Goal: Information Seeking & Learning: Find specific fact

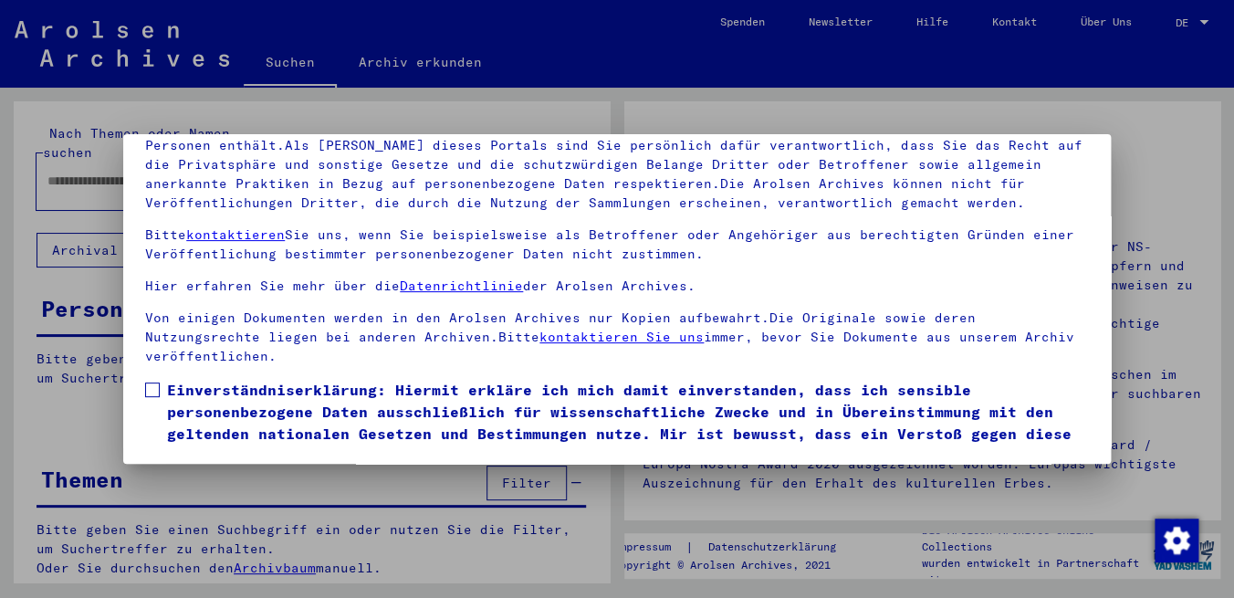
scroll to position [68, 0]
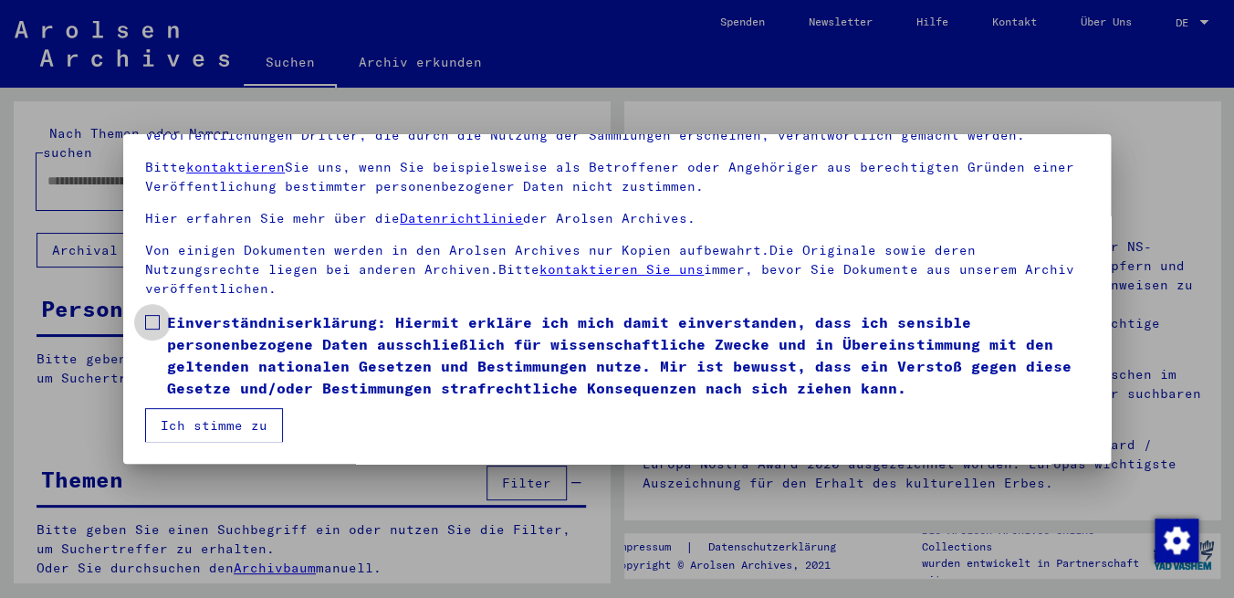
click at [152, 324] on span at bounding box center [152, 322] width 15 height 15
click at [198, 422] on button "Ich stimme zu" at bounding box center [214, 425] width 138 height 35
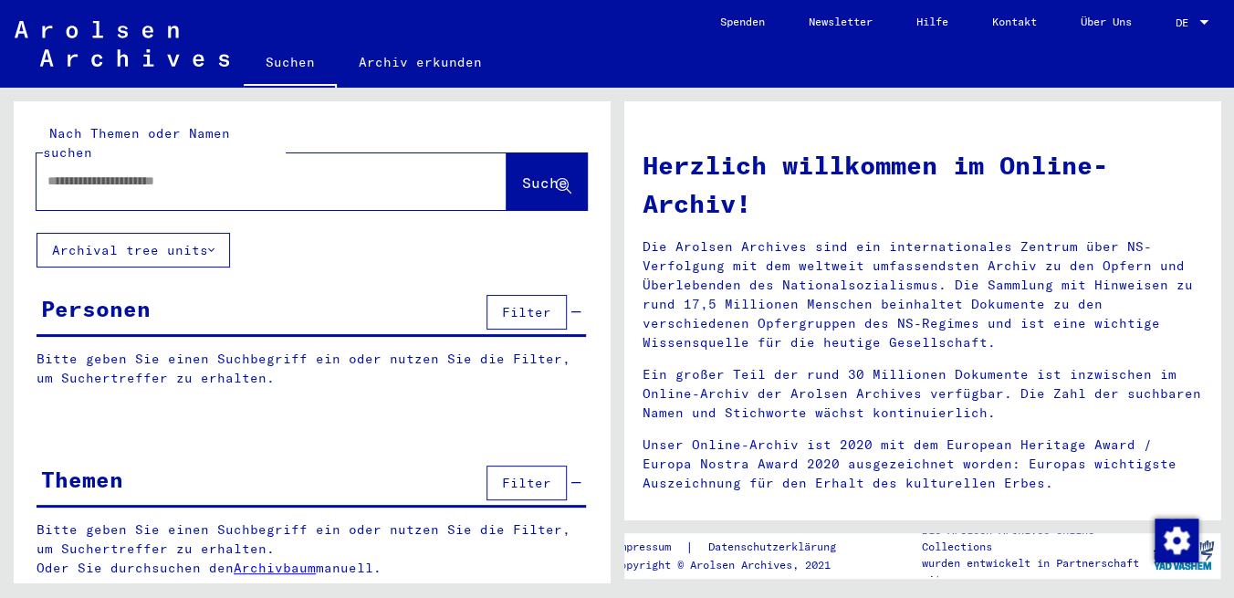
click at [217, 172] on input "text" at bounding box center [249, 181] width 404 height 19
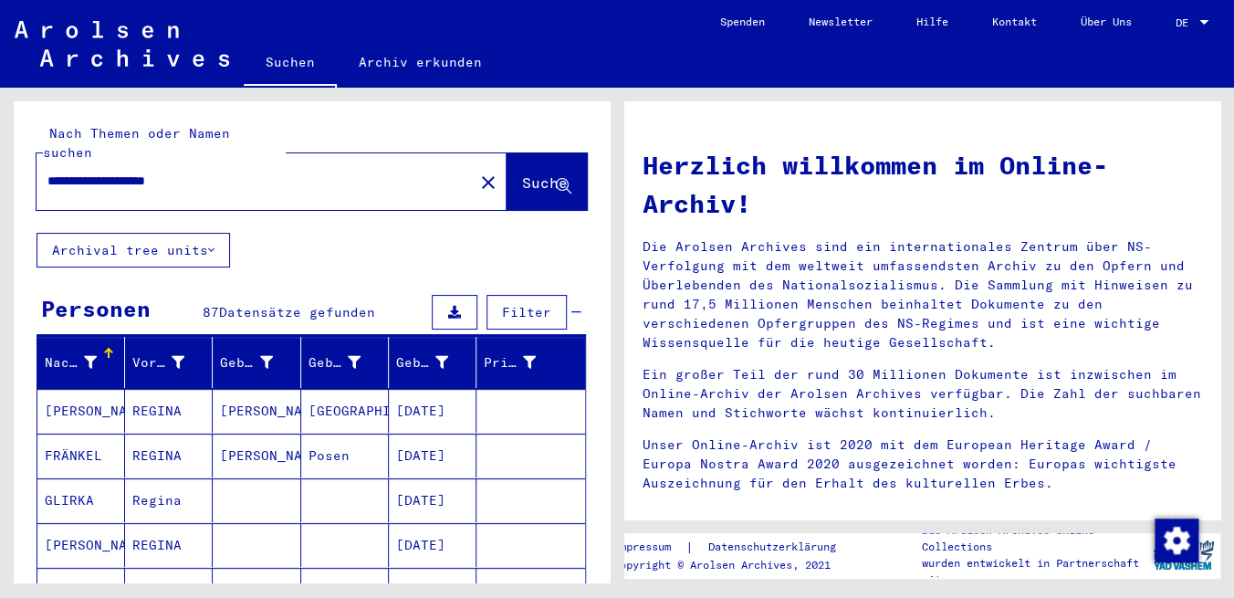
type input "**********"
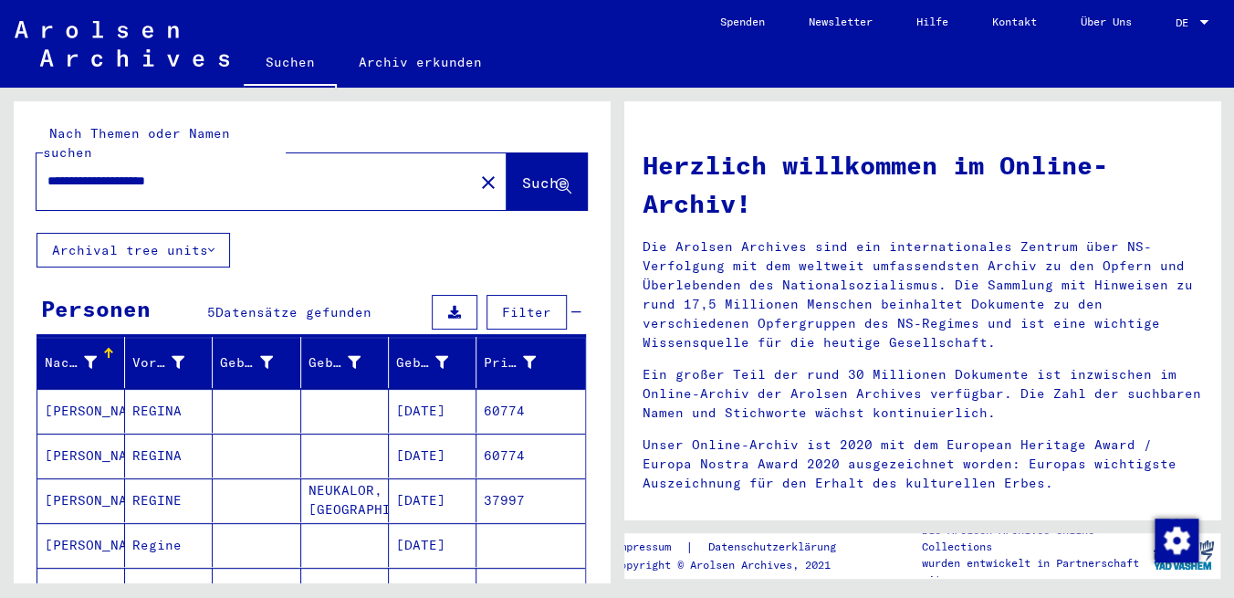
click at [425, 398] on mat-cell "[DATE]" at bounding box center [433, 411] width 88 height 44
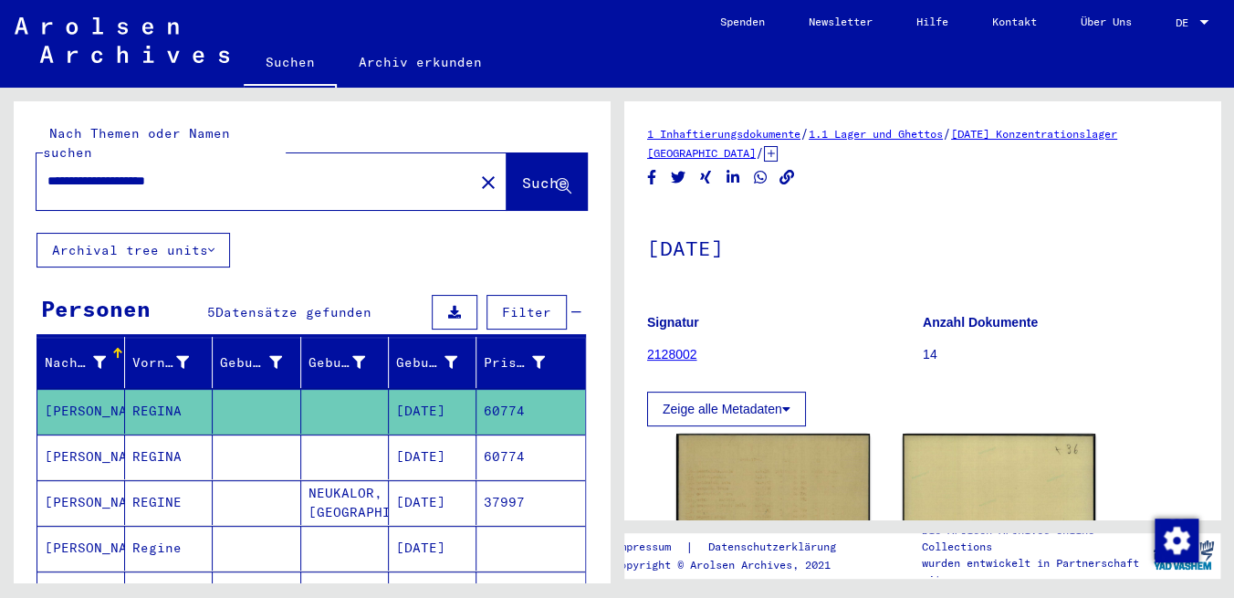
click at [435, 435] on mat-cell "[DATE]" at bounding box center [433, 457] width 88 height 45
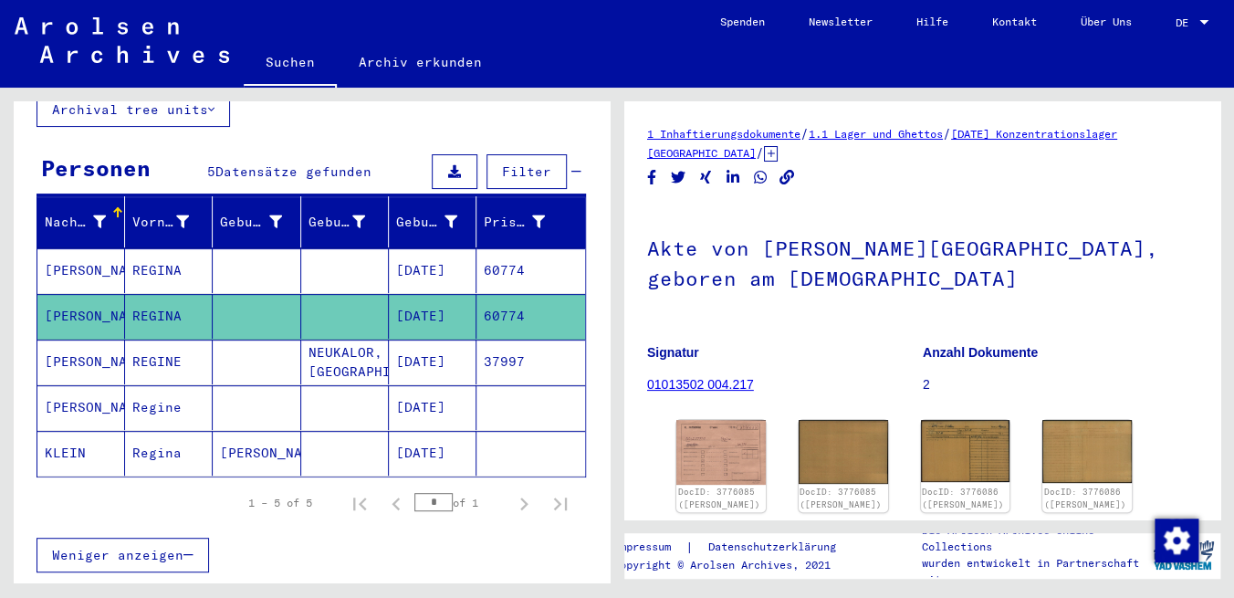
scroll to position [144, 0]
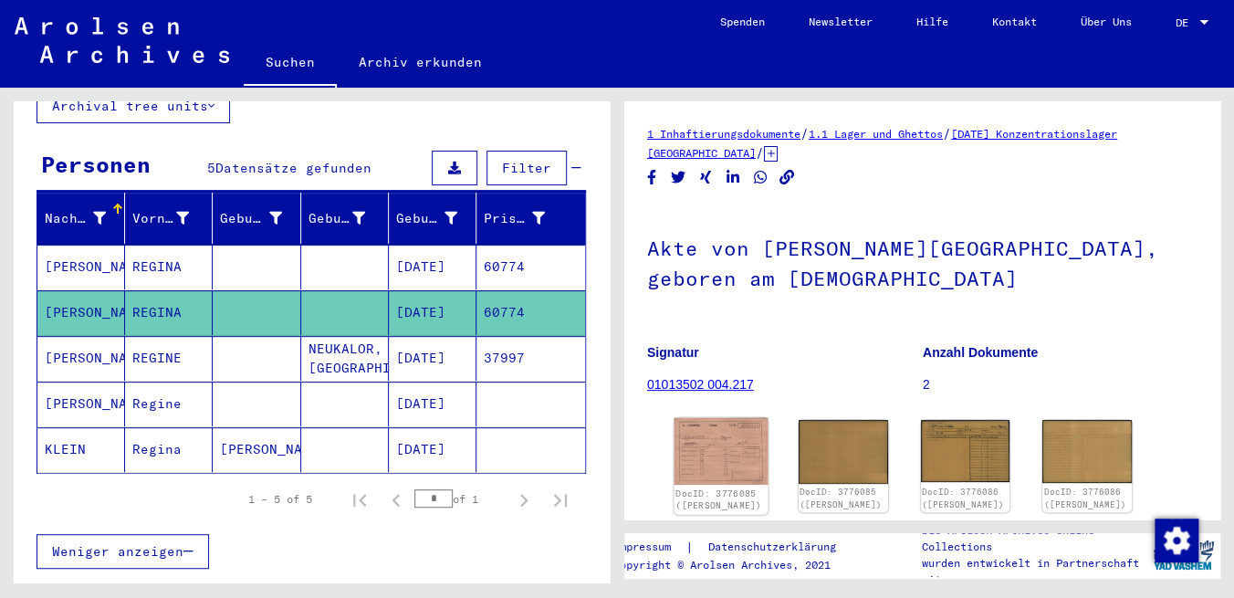
click at [707, 448] on img at bounding box center [722, 452] width 94 height 68
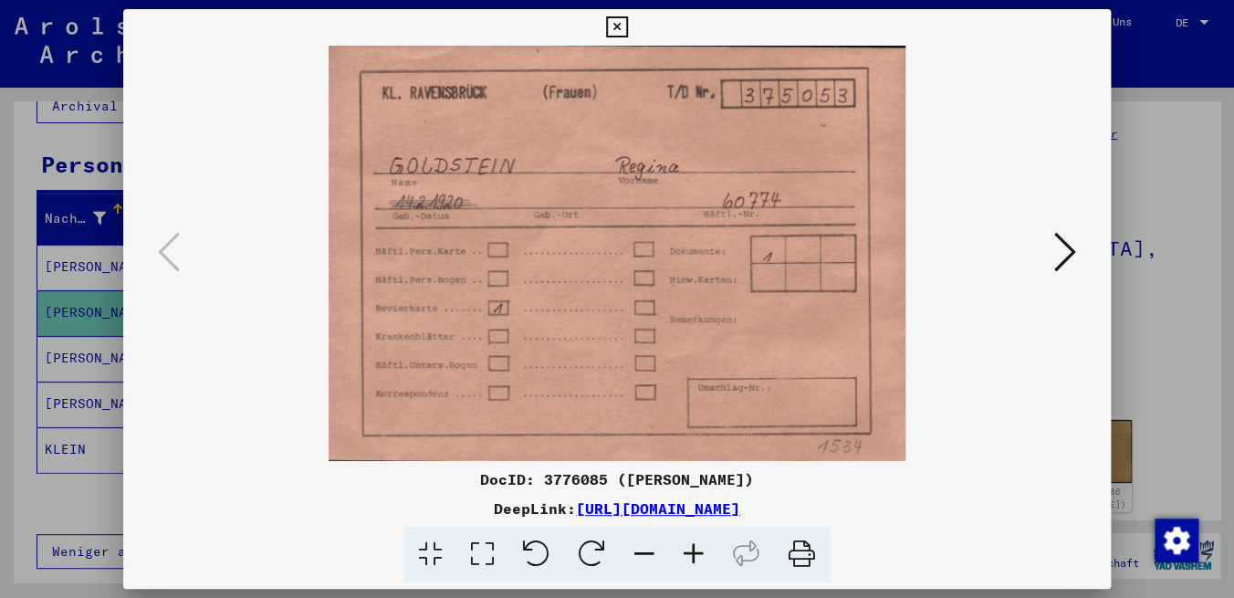
click at [1065, 246] on icon at bounding box center [1065, 252] width 22 height 44
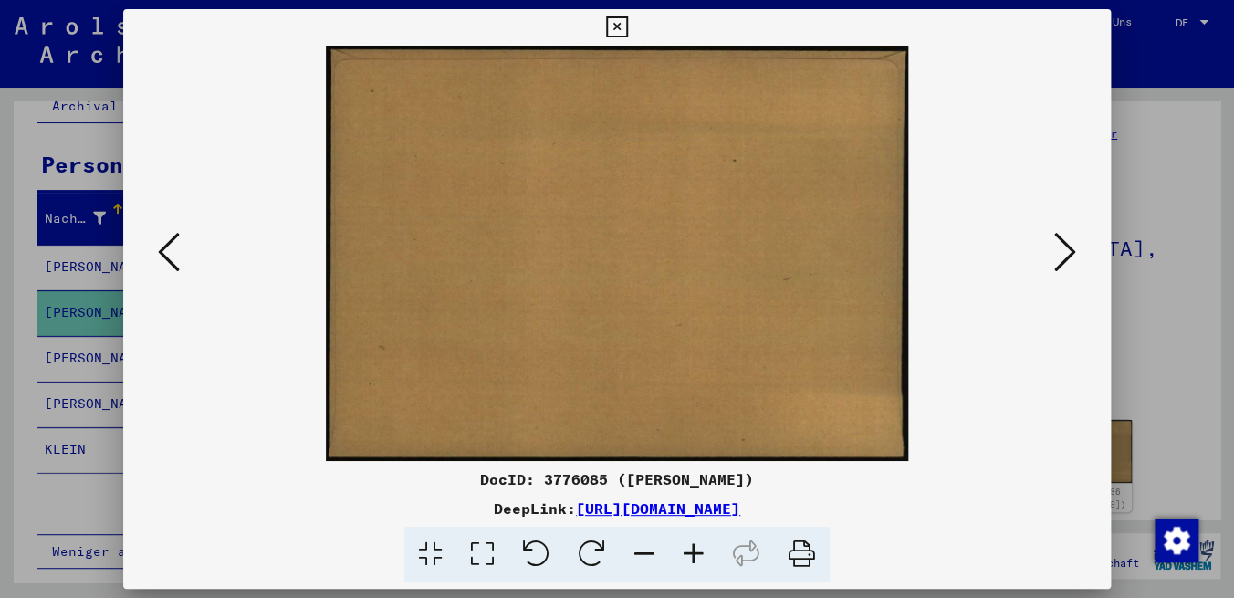
click at [1065, 246] on icon at bounding box center [1065, 252] width 22 height 44
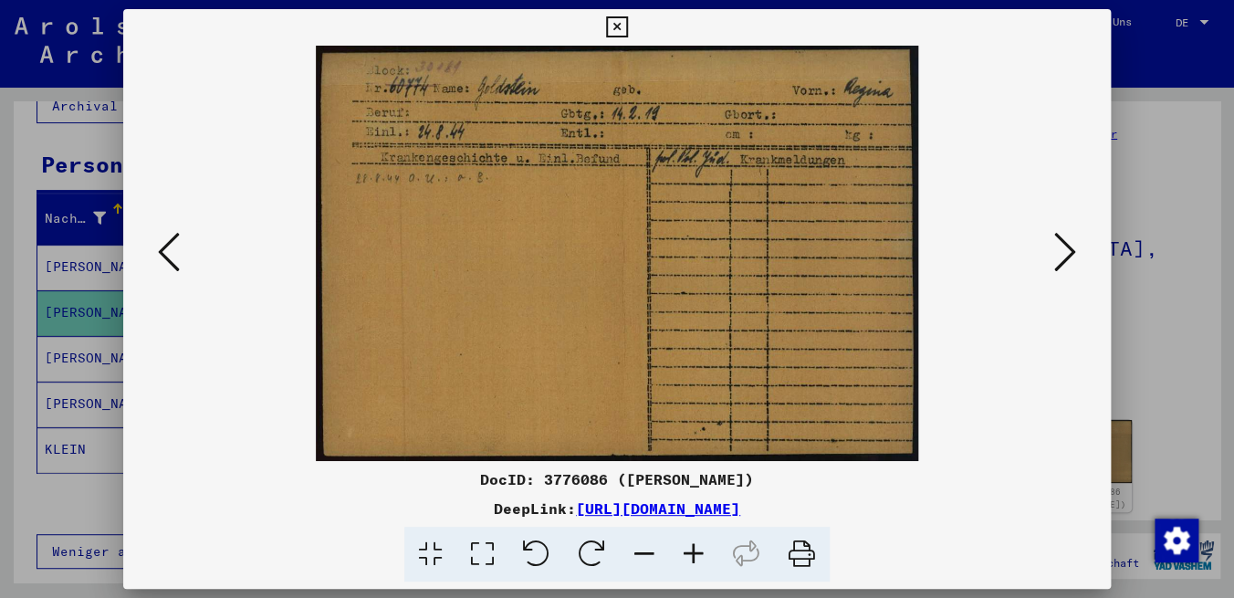
click at [1065, 246] on icon at bounding box center [1065, 252] width 22 height 44
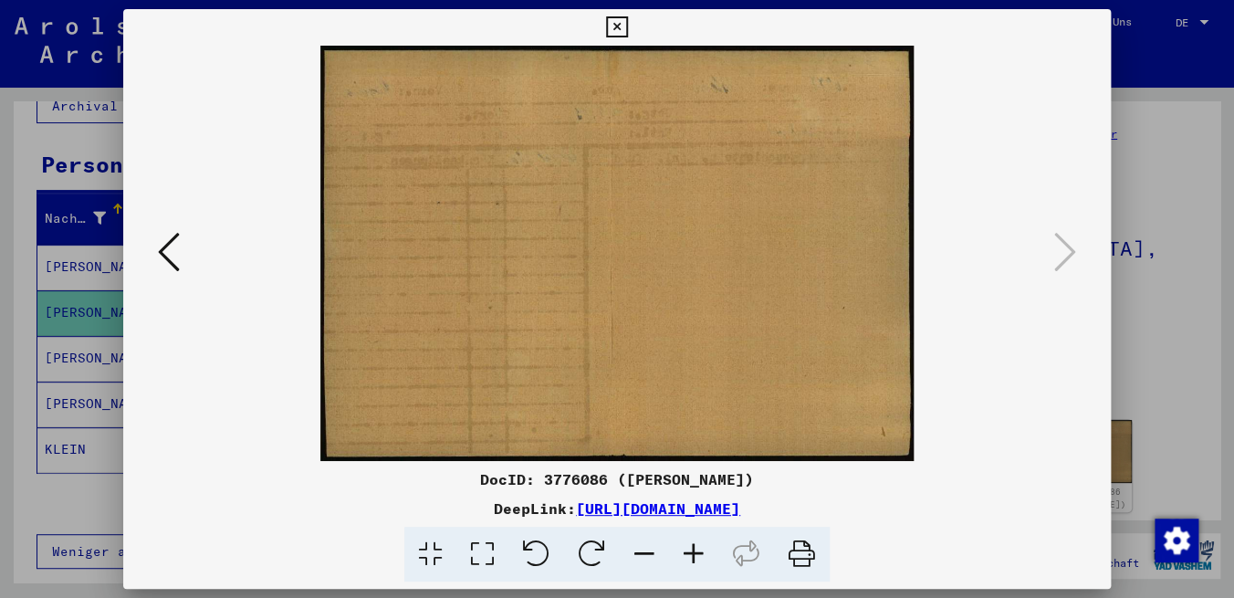
click at [627, 29] on icon at bounding box center [616, 27] width 21 height 22
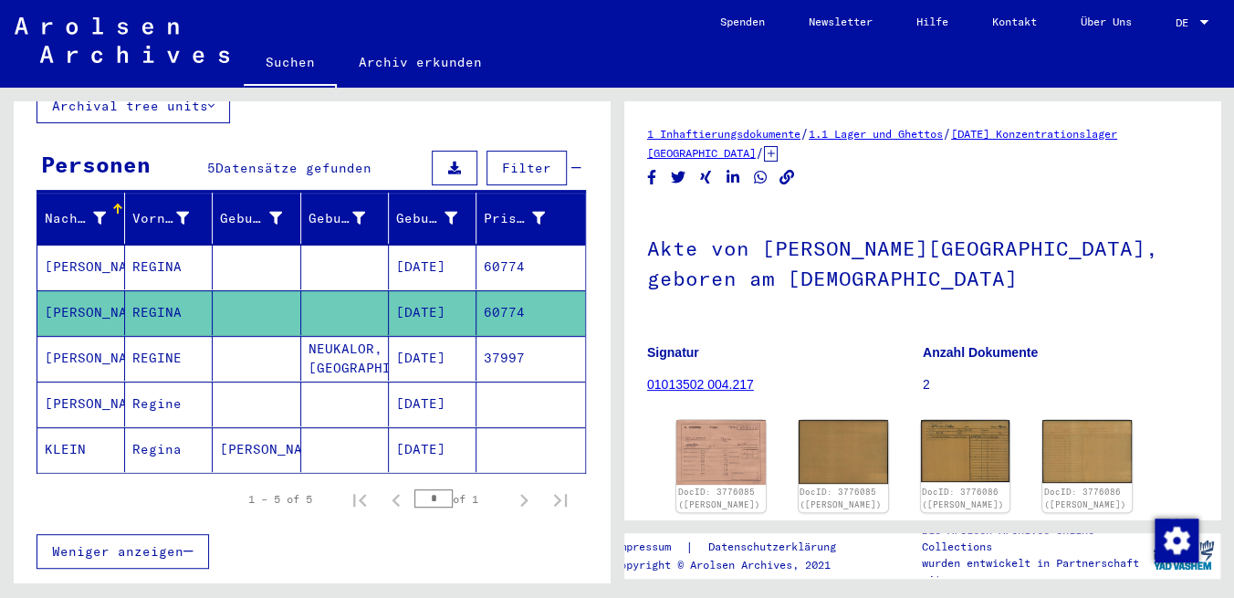
click at [445, 389] on mat-cell "[DATE]" at bounding box center [433, 404] width 88 height 45
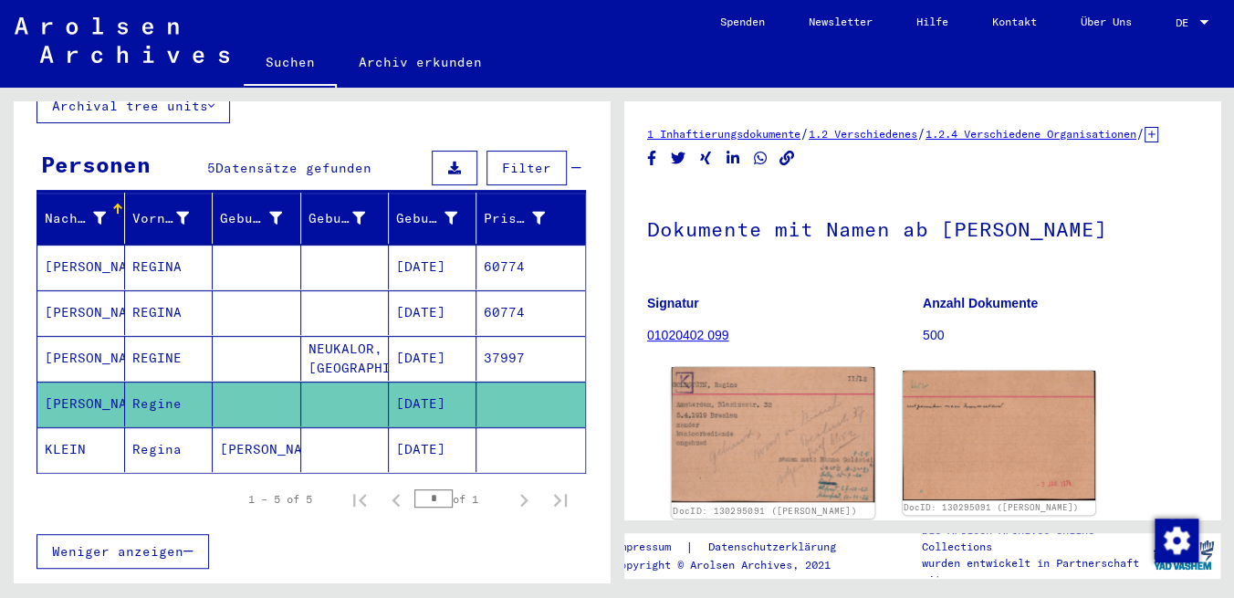
click at [754, 427] on img at bounding box center [773, 434] width 203 height 135
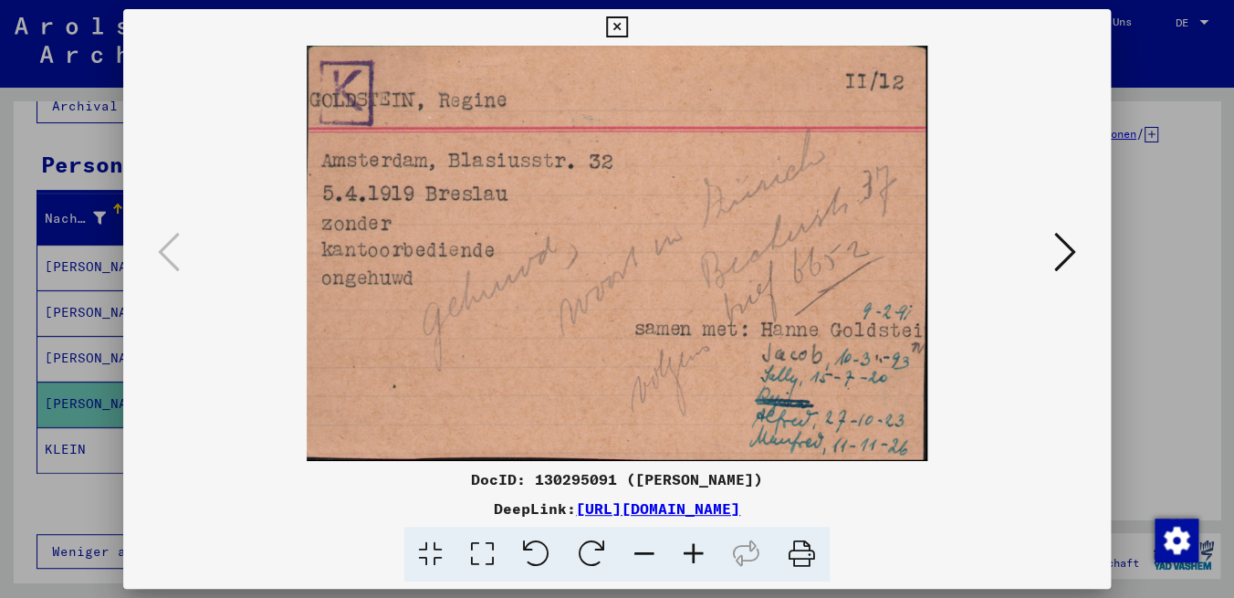
click at [1073, 257] on icon at bounding box center [1065, 252] width 22 height 44
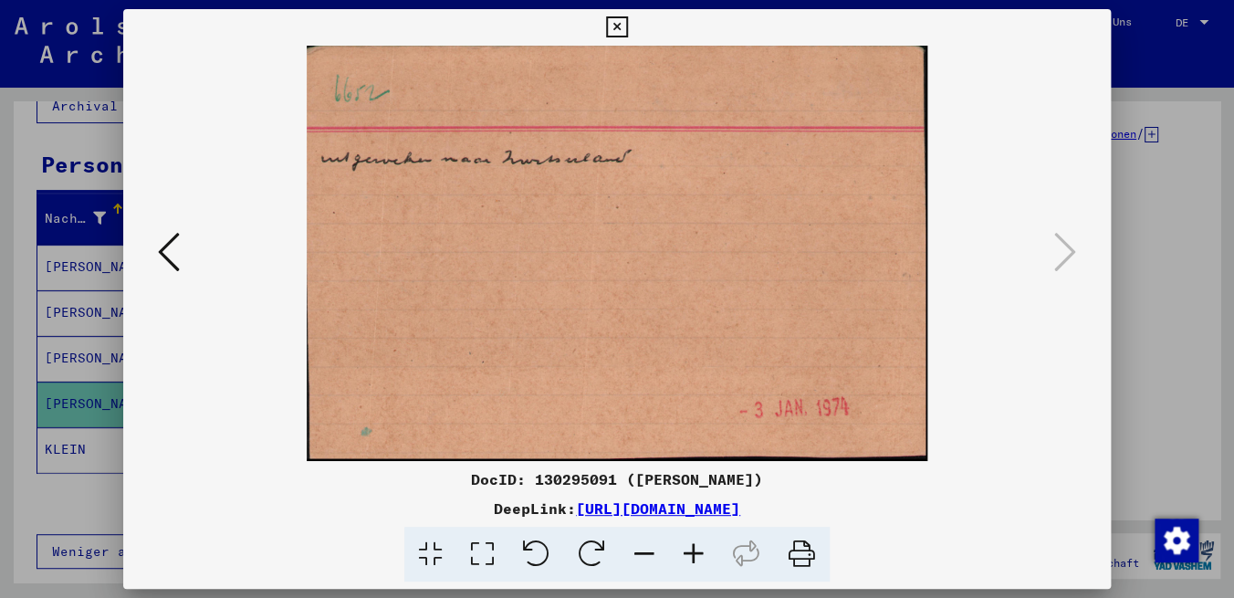
click at [168, 245] on icon at bounding box center [169, 252] width 22 height 44
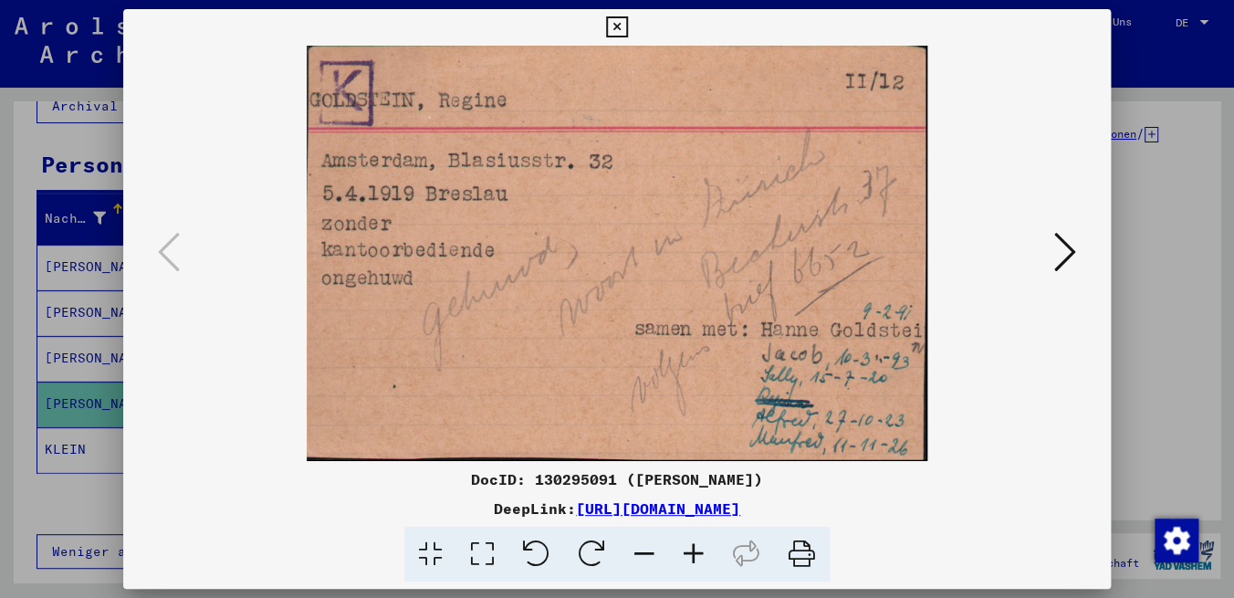
click at [1063, 260] on icon at bounding box center [1065, 252] width 22 height 44
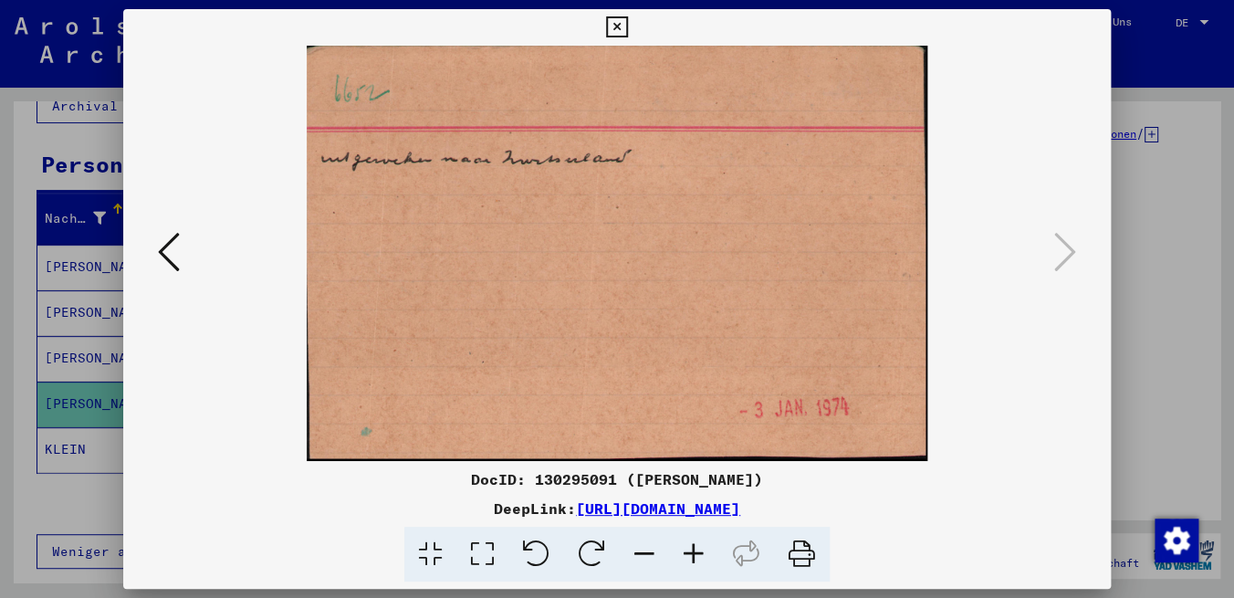
click at [627, 28] on icon at bounding box center [616, 27] width 21 height 22
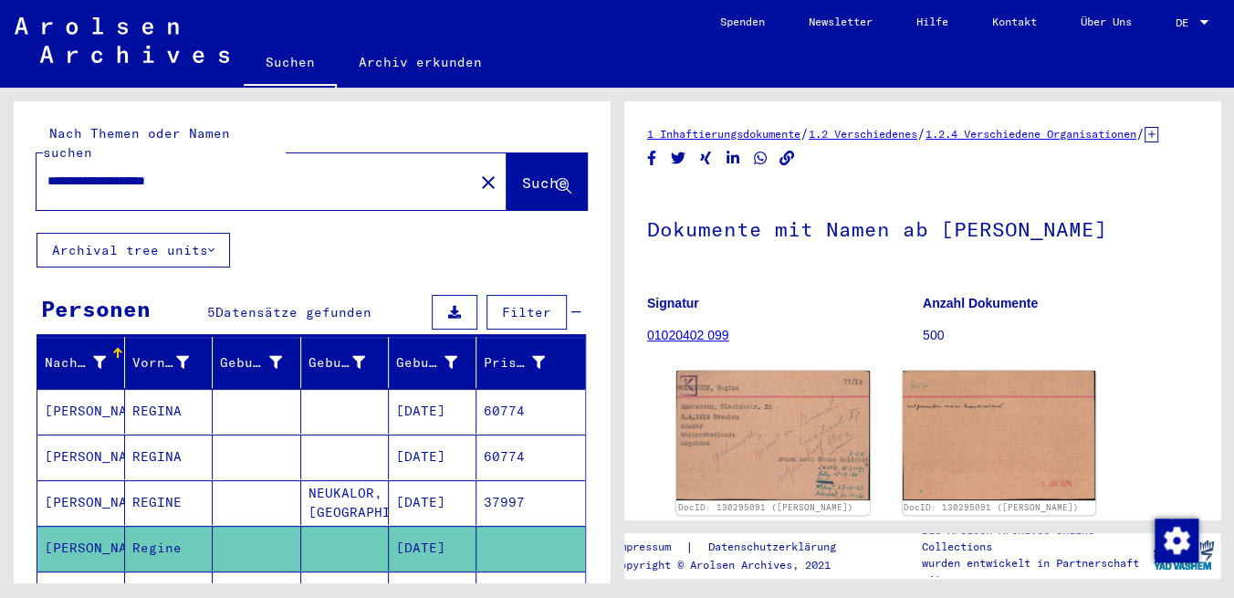
click at [315, 172] on input "**********" at bounding box center [254, 181] width 415 height 19
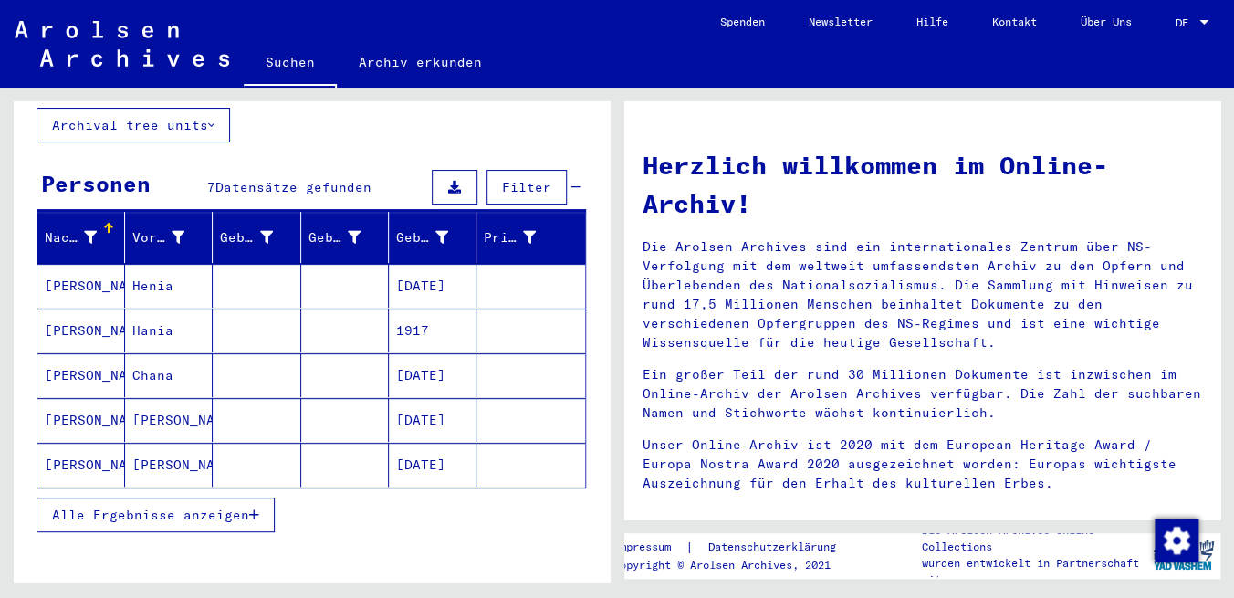
scroll to position [131, 0]
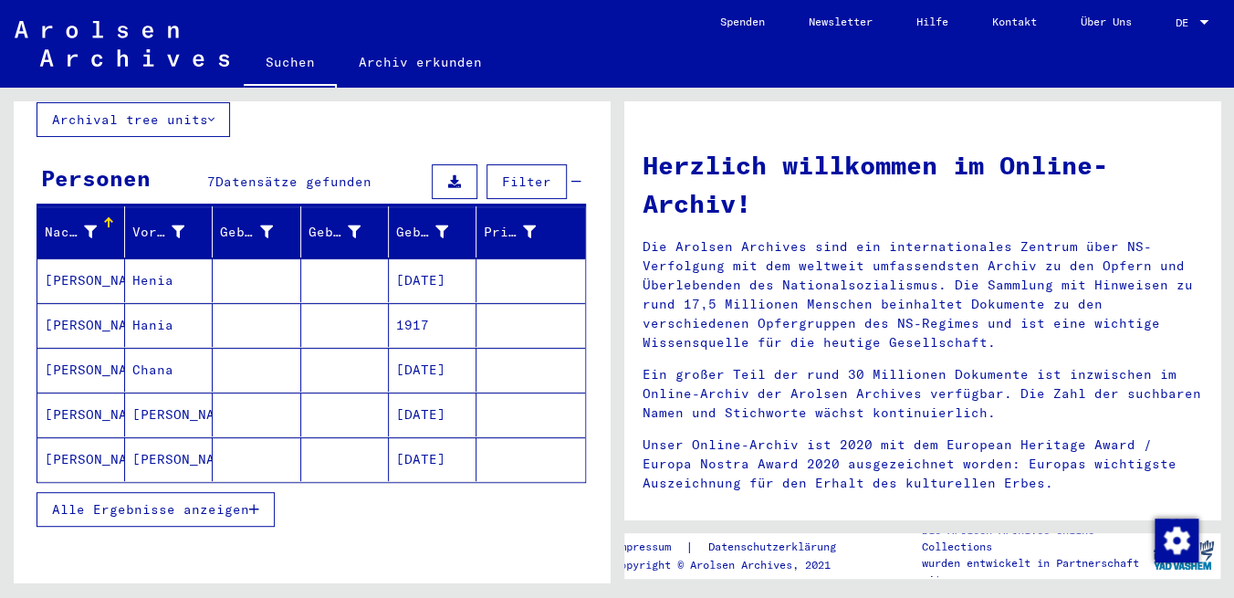
click at [395, 393] on mat-cell "[DATE]" at bounding box center [433, 415] width 88 height 44
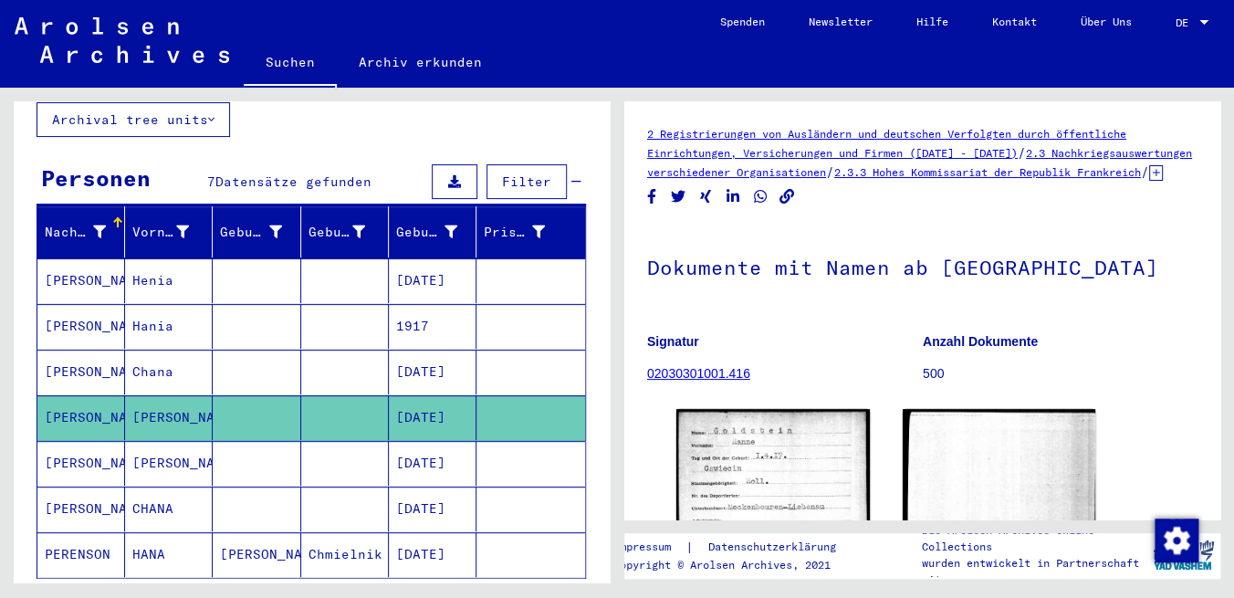
click at [424, 452] on mat-cell "[DATE]" at bounding box center [433, 463] width 88 height 45
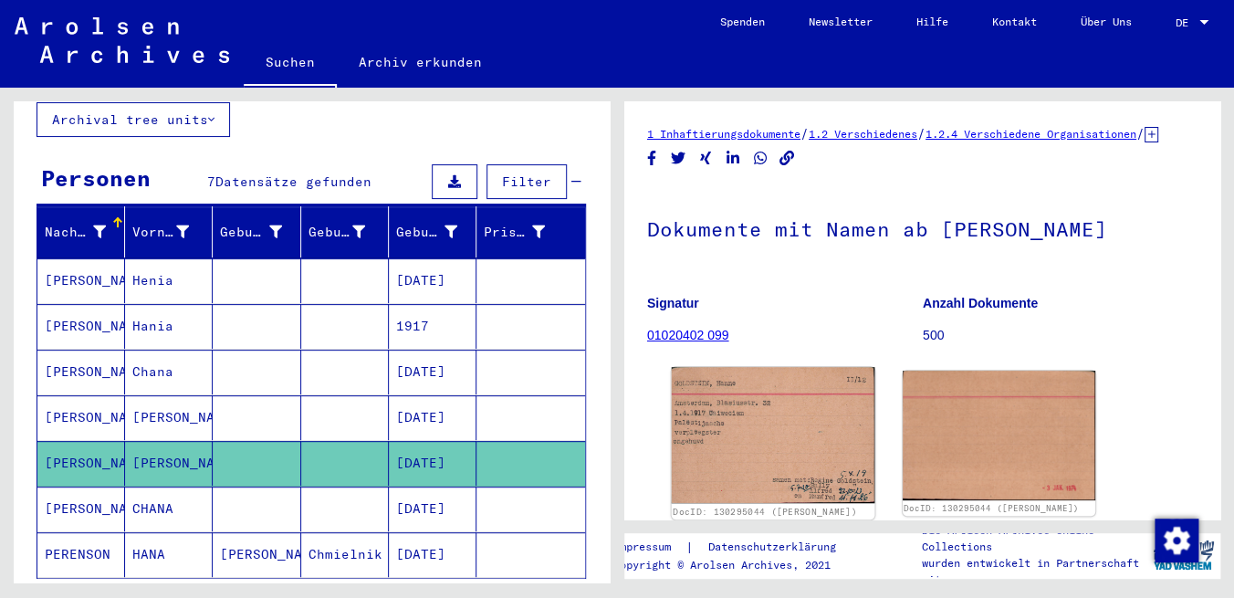
click at [767, 479] on img at bounding box center [773, 435] width 203 height 136
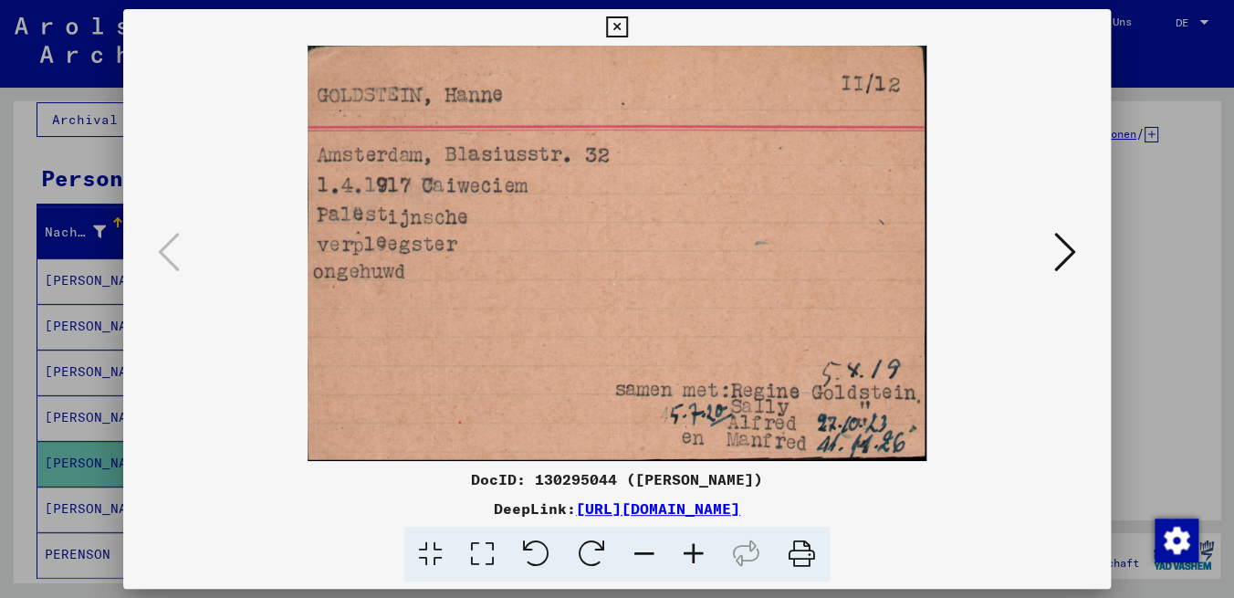
click at [1067, 262] on icon at bounding box center [1065, 252] width 22 height 44
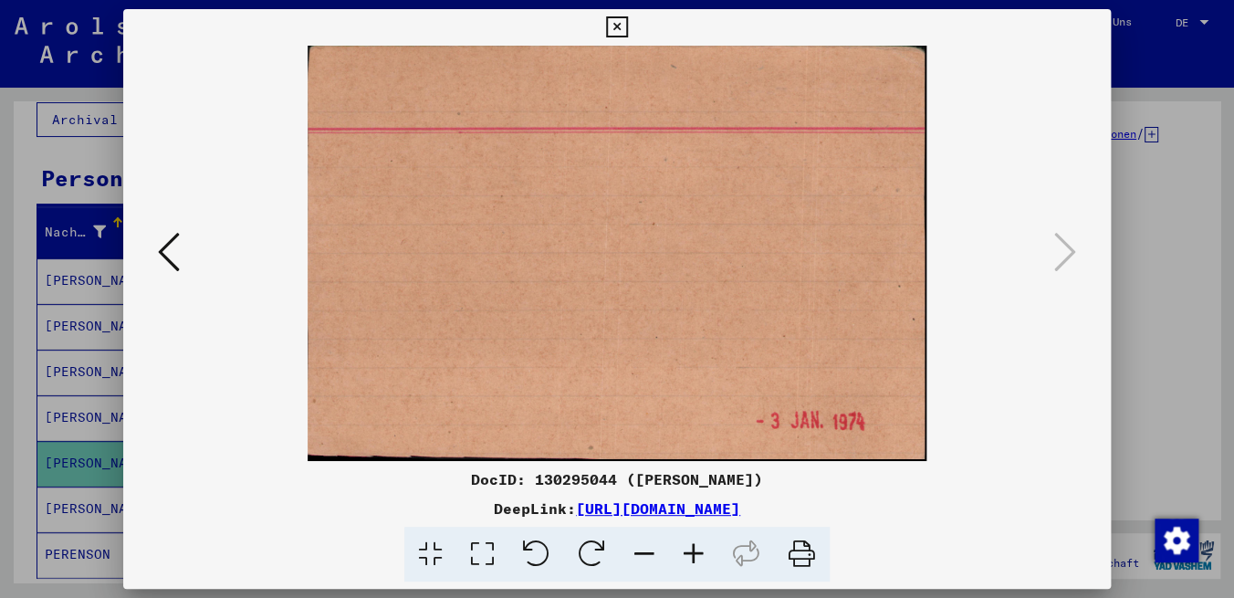
click at [162, 265] on icon at bounding box center [169, 252] width 22 height 44
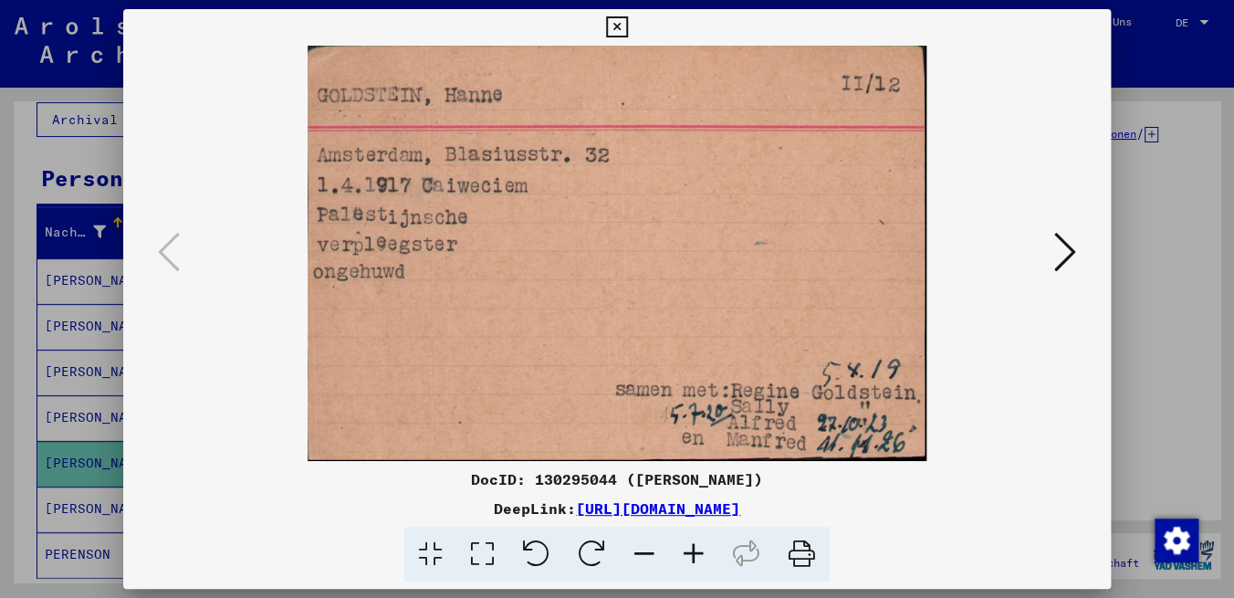
click at [627, 32] on icon at bounding box center [616, 27] width 21 height 22
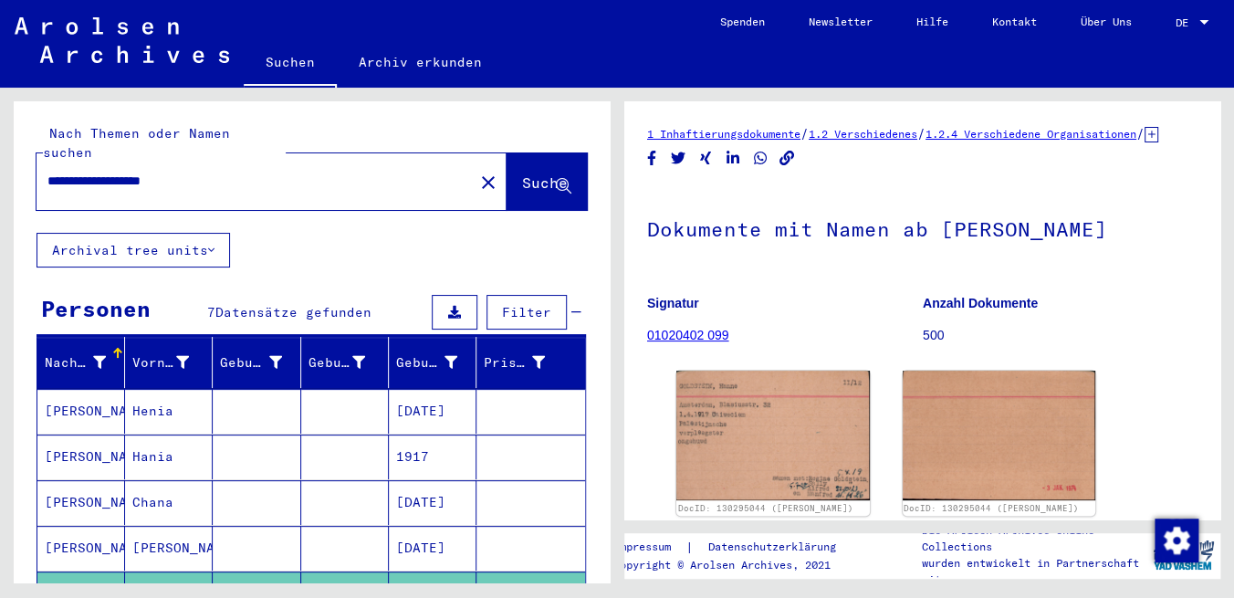
click at [204, 172] on input "**********" at bounding box center [254, 181] width 415 height 19
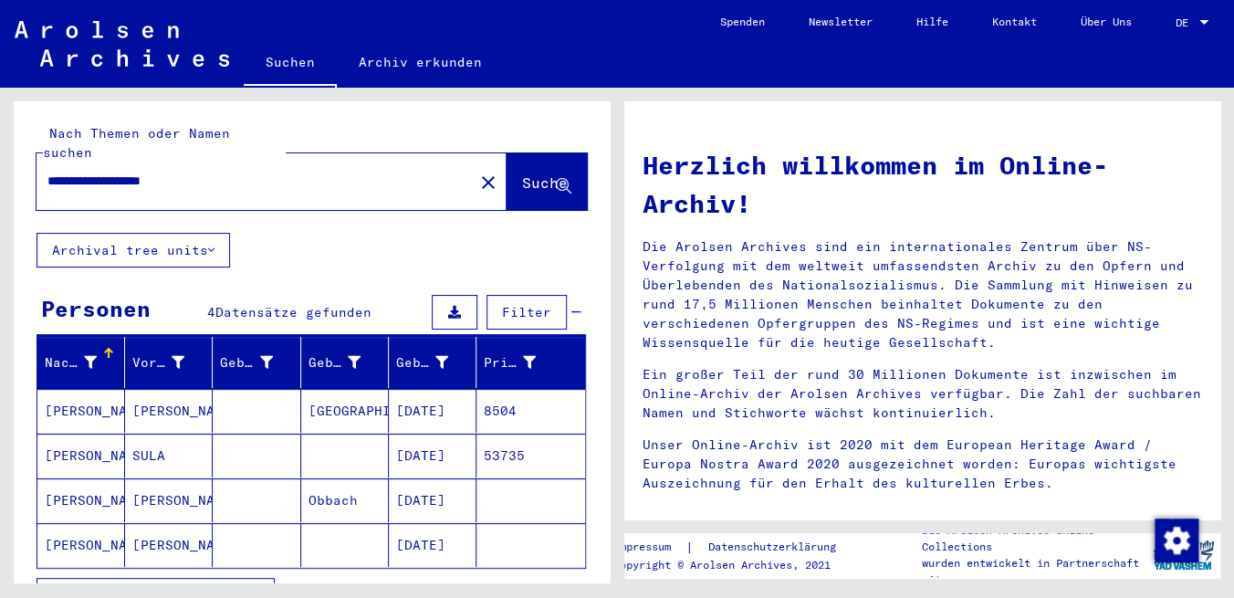
click at [414, 524] on mat-cell "[DATE]" at bounding box center [433, 545] width 88 height 44
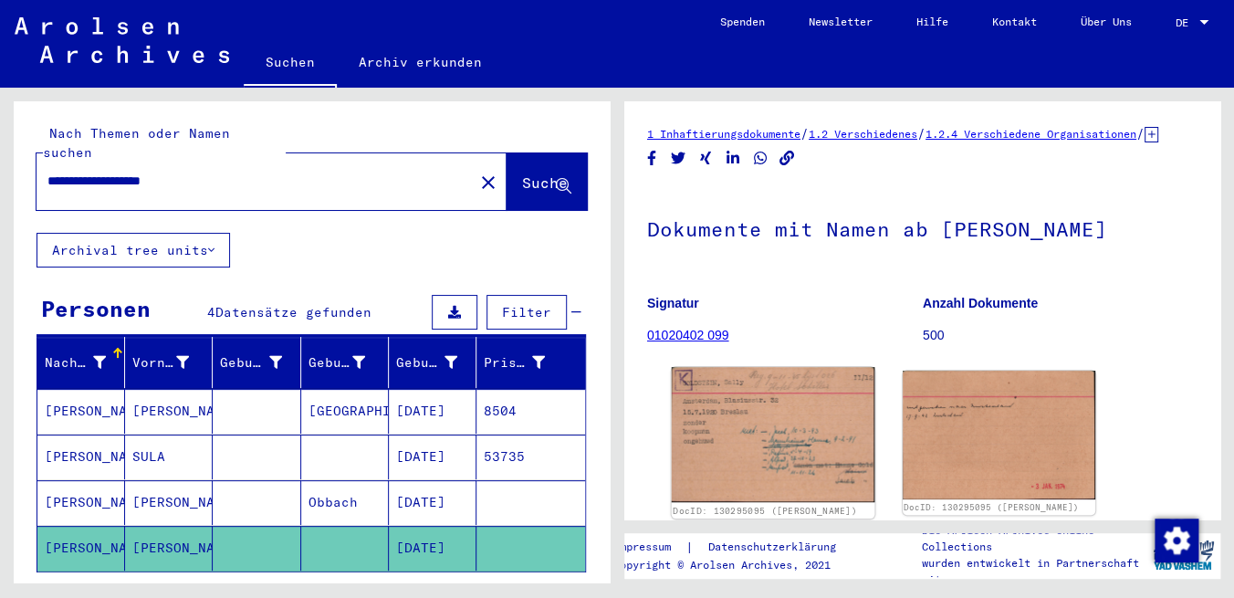
click at [801, 394] on img at bounding box center [773, 434] width 203 height 135
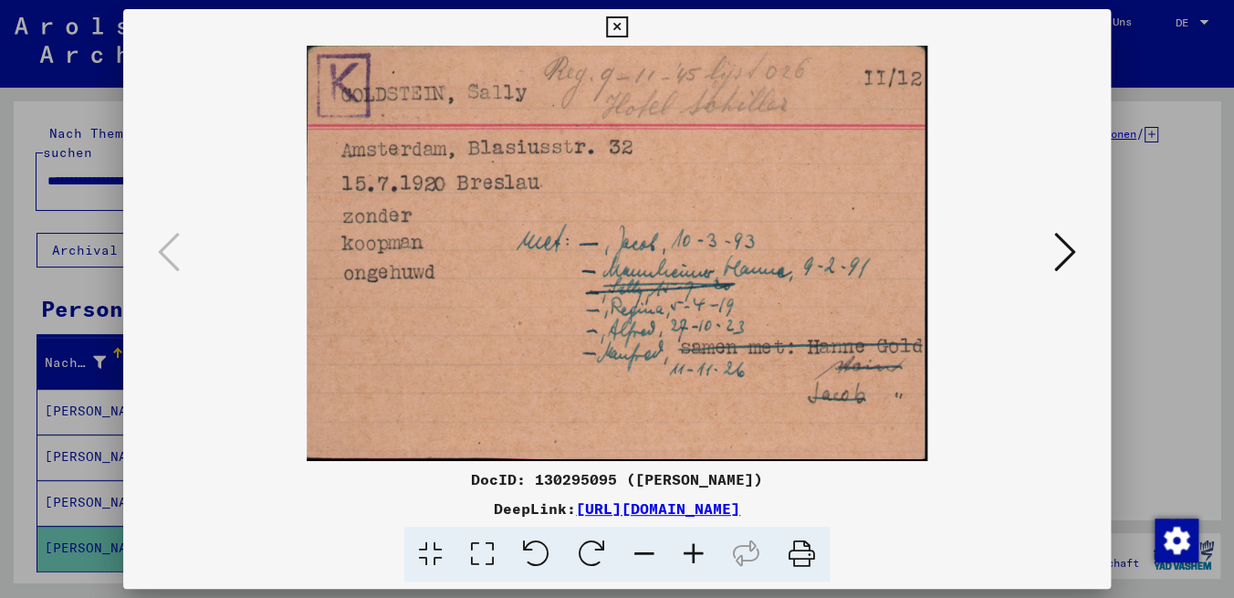
click at [627, 26] on icon at bounding box center [616, 27] width 21 height 22
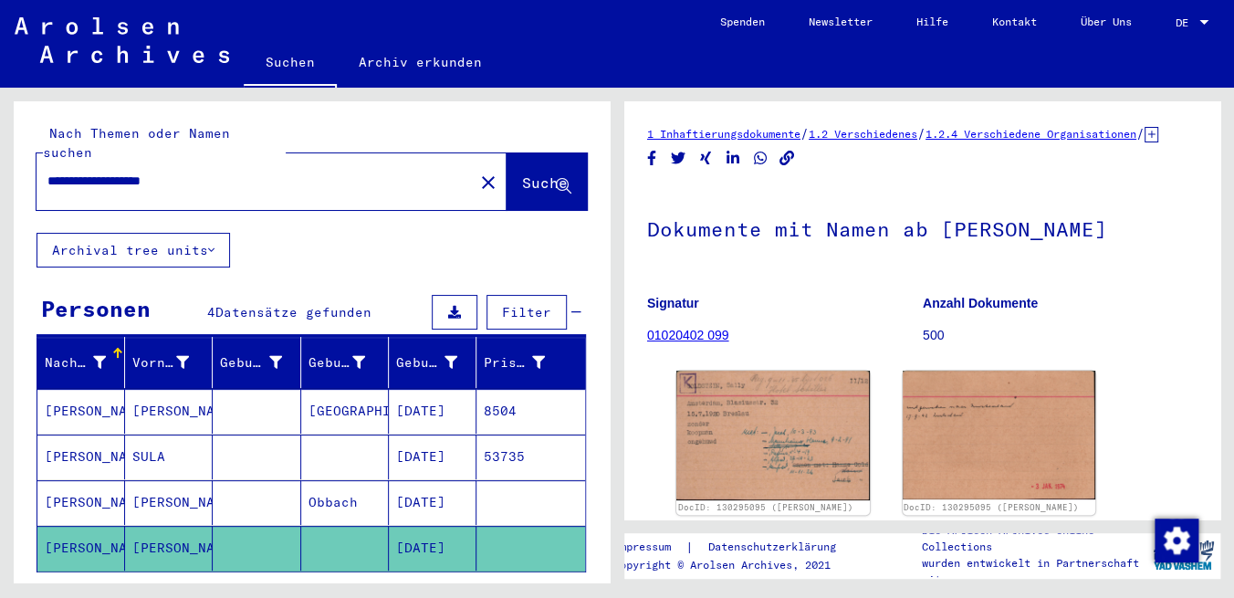
click at [290, 172] on input "**********" at bounding box center [254, 181] width 415 height 19
type input "**********"
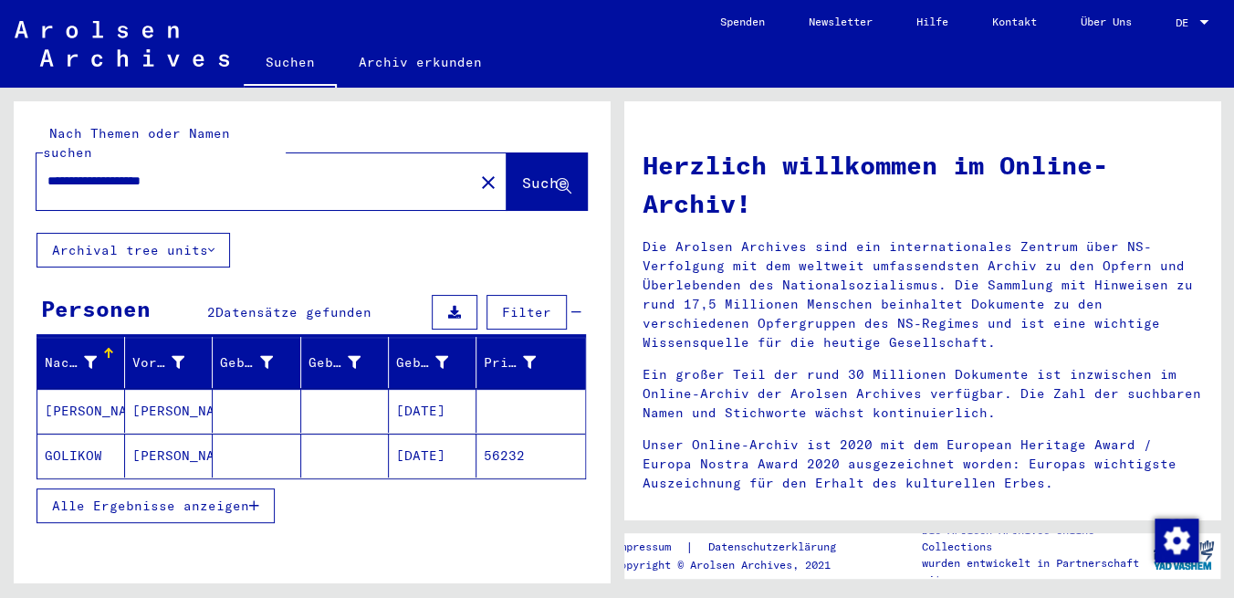
click at [413, 391] on mat-cell "[DATE]" at bounding box center [433, 411] width 88 height 44
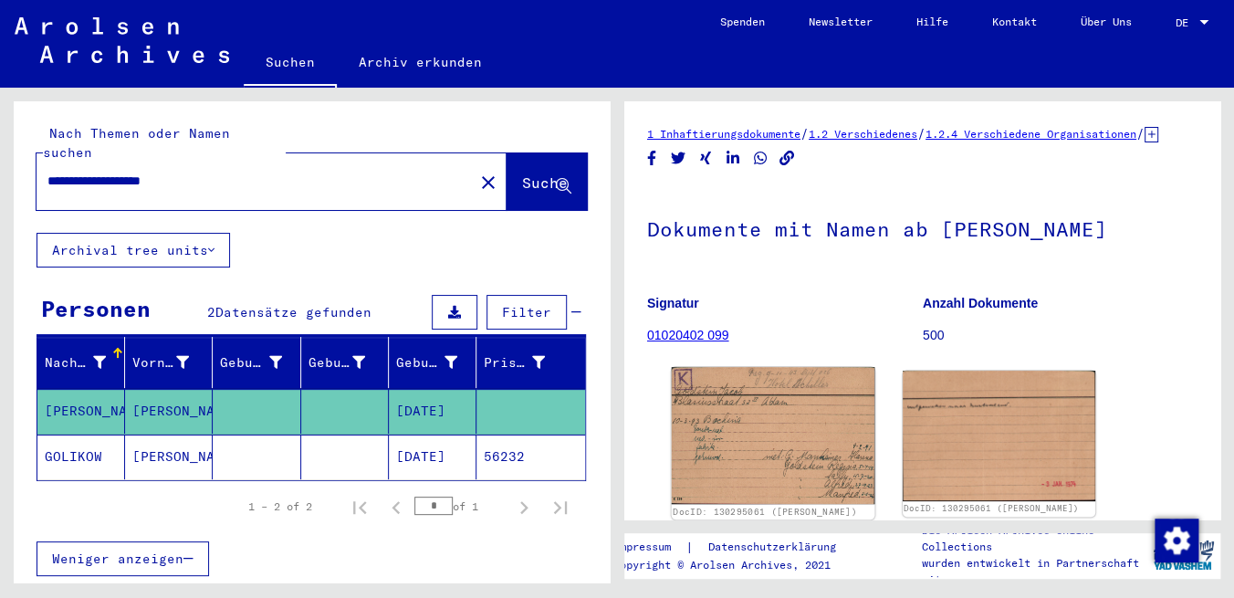
click at [797, 481] on img at bounding box center [773, 435] width 203 height 137
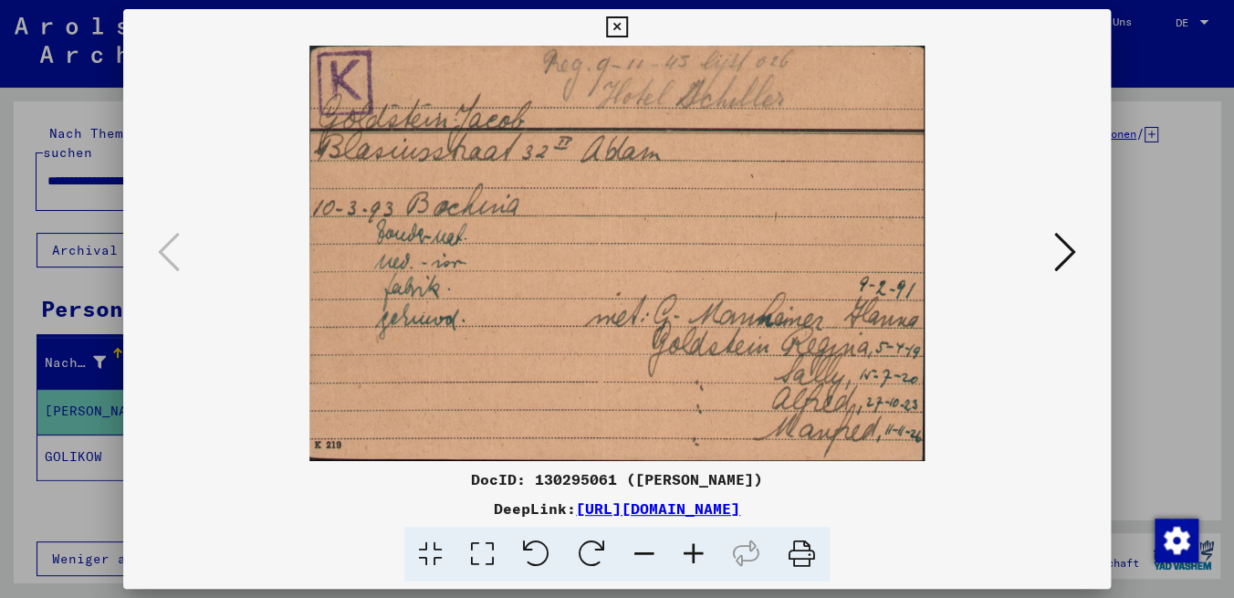
click at [657, 323] on img at bounding box center [617, 253] width 864 height 415
click at [741, 271] on img at bounding box center [617, 253] width 864 height 415
click at [627, 31] on icon at bounding box center [616, 27] width 21 height 22
